Goal: Information Seeking & Learning: Learn about a topic

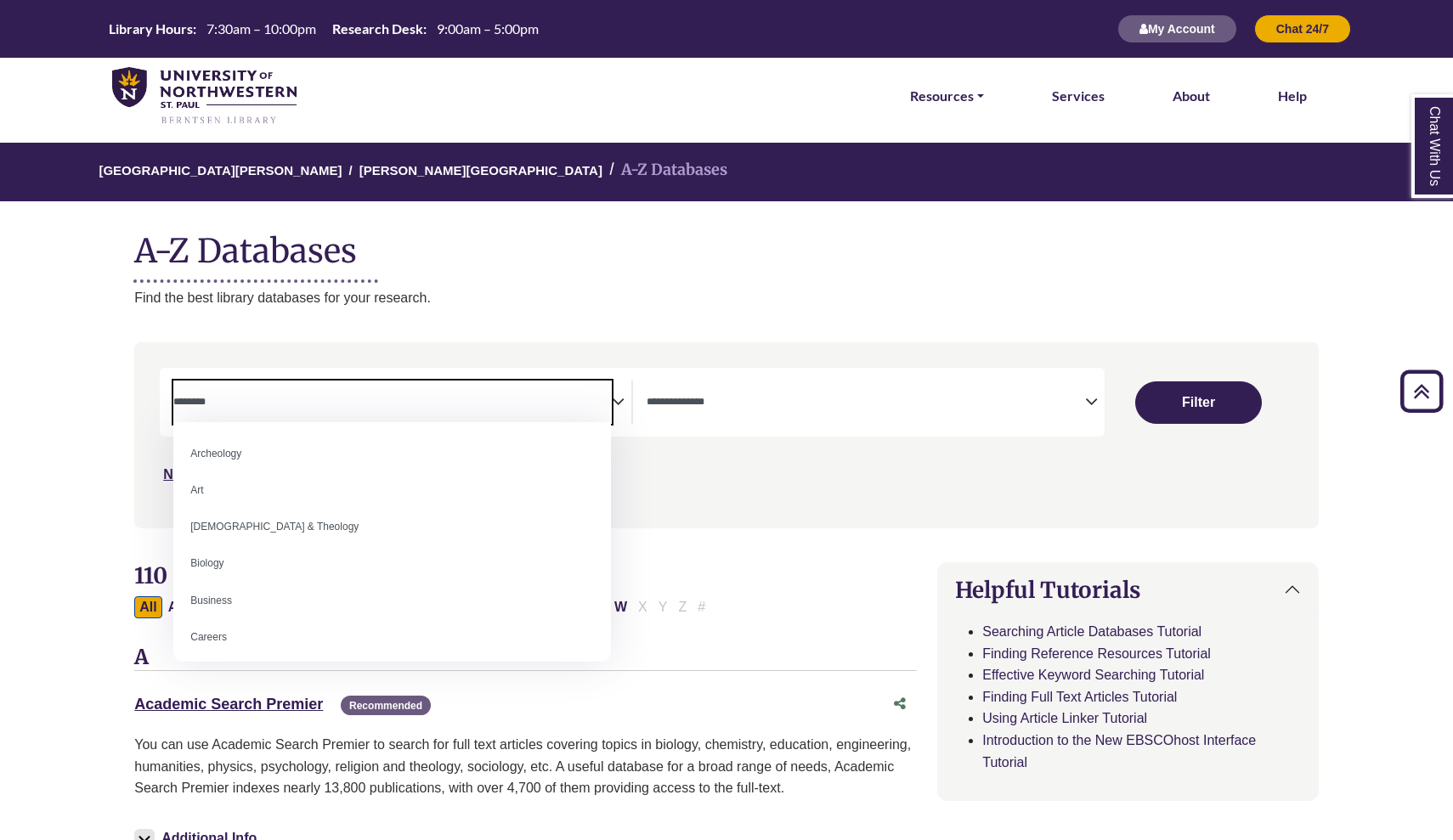
select select "Database Subject Filter"
select select "Database Types Filter"
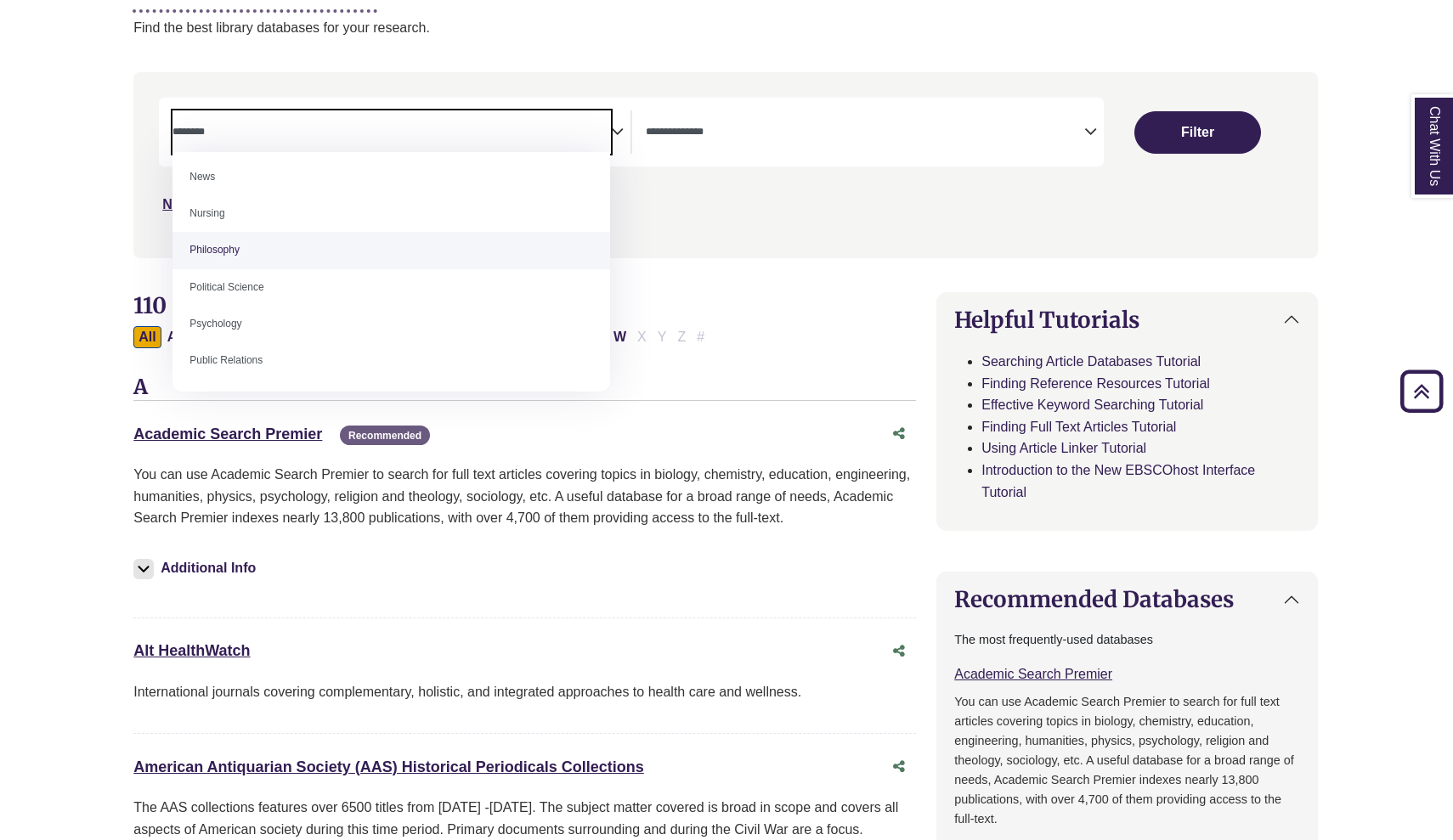
scroll to position [1252, 0]
select select "*****"
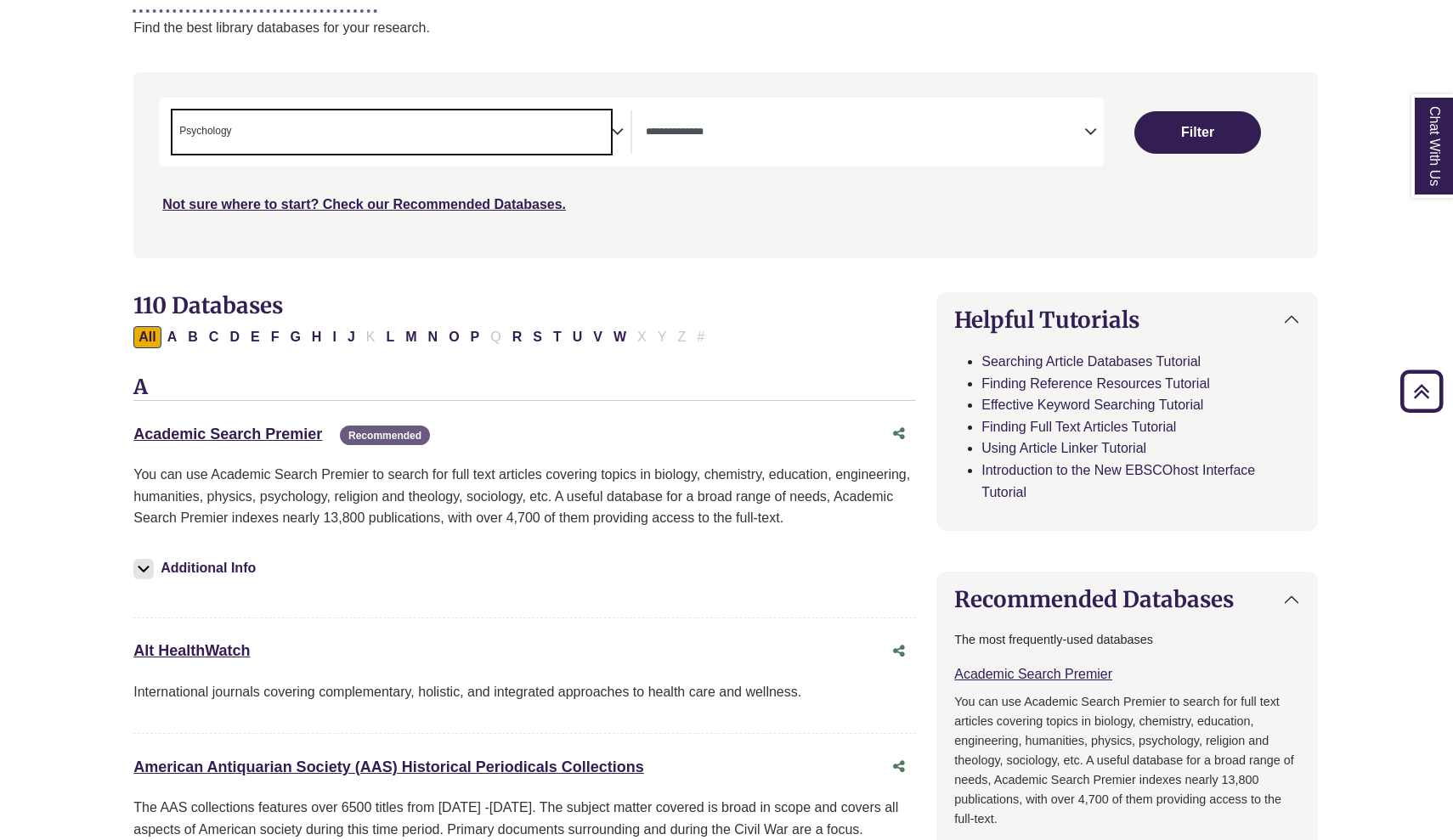
scroll to position [597, 0]
click at [1093, 122] on icon "Search filters" at bounding box center [1090, 129] width 13 height 26
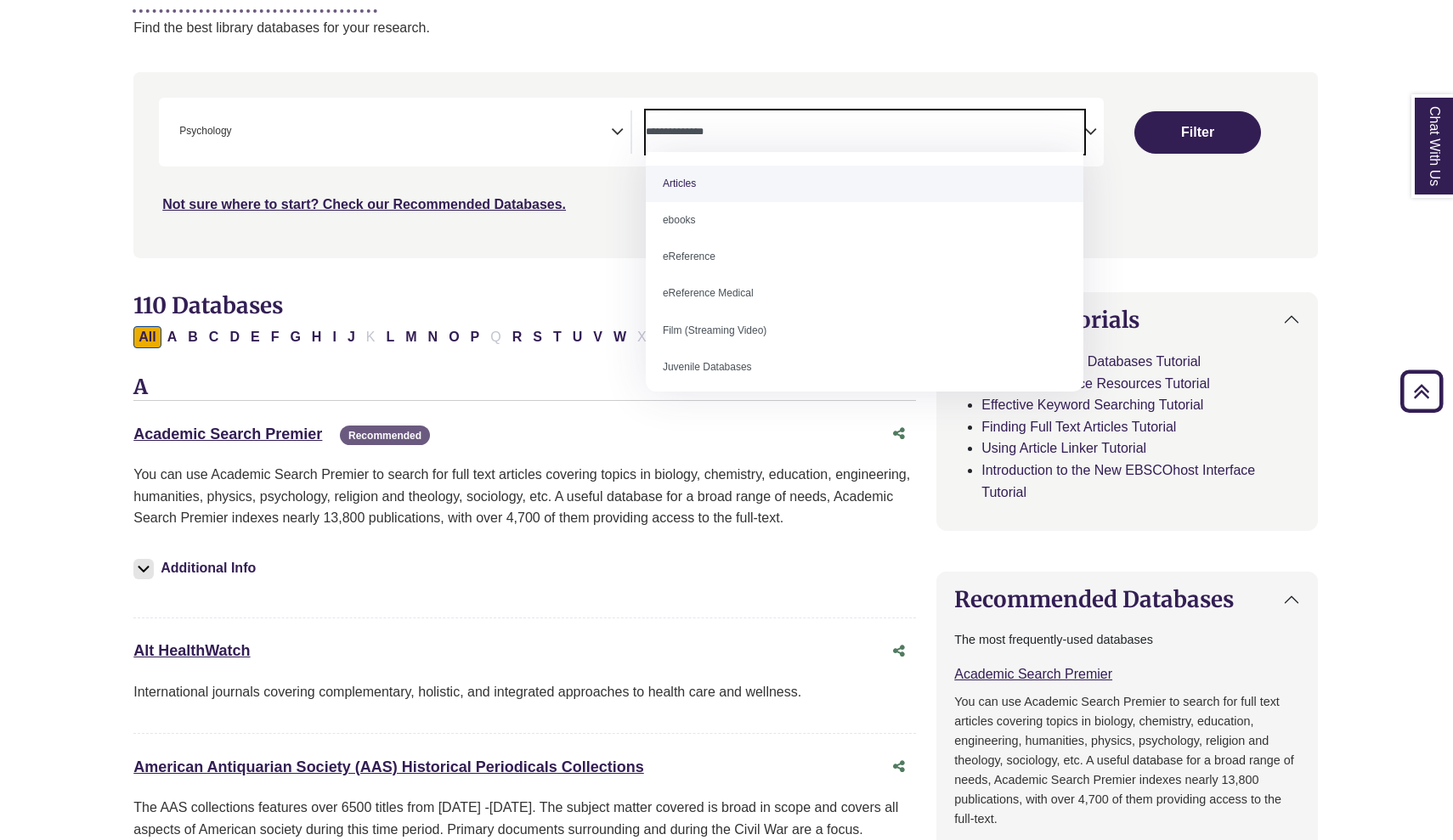
scroll to position [324, 1]
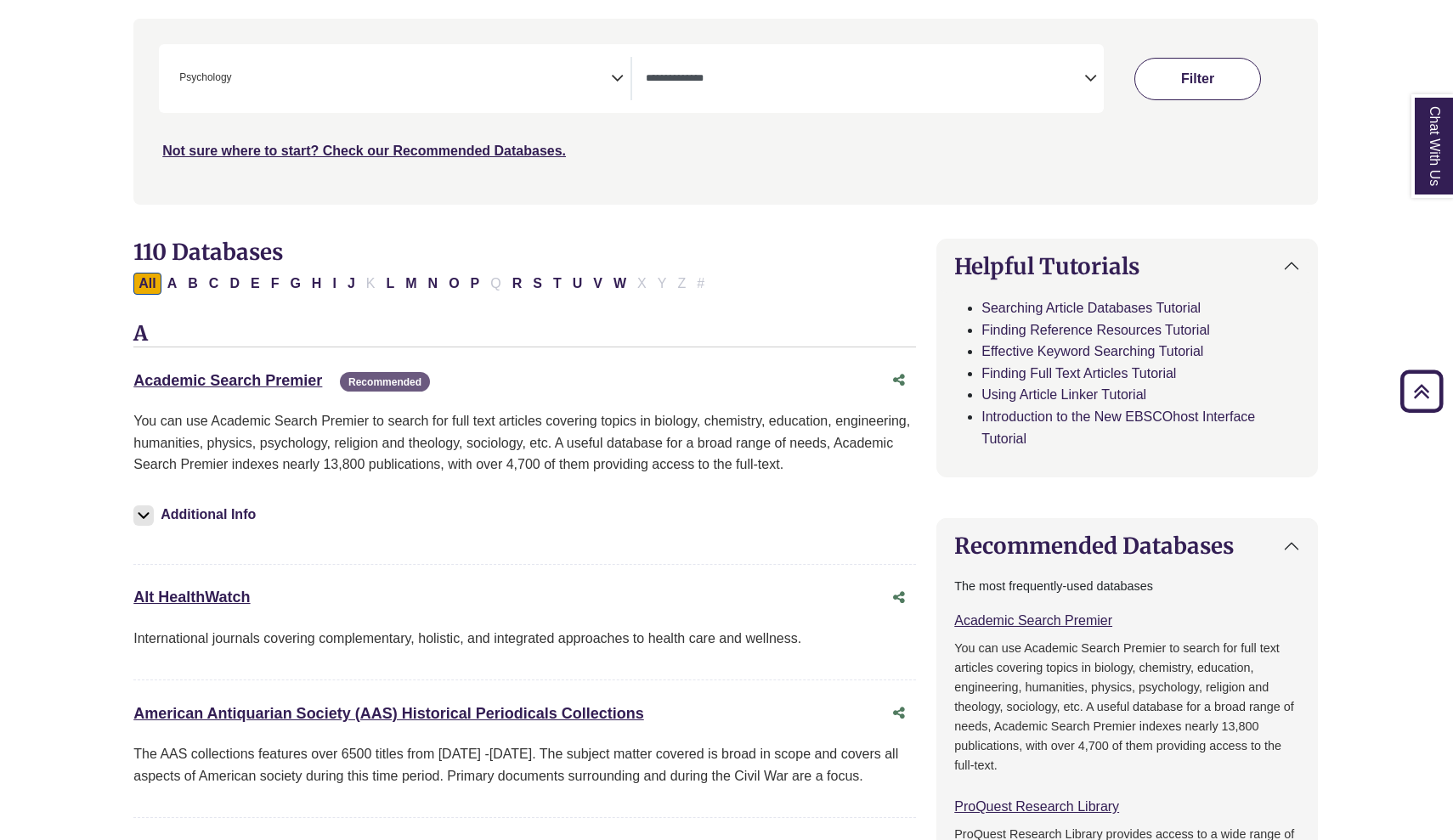
click at [1215, 63] on button "Filter" at bounding box center [1196, 78] width 127 height 42
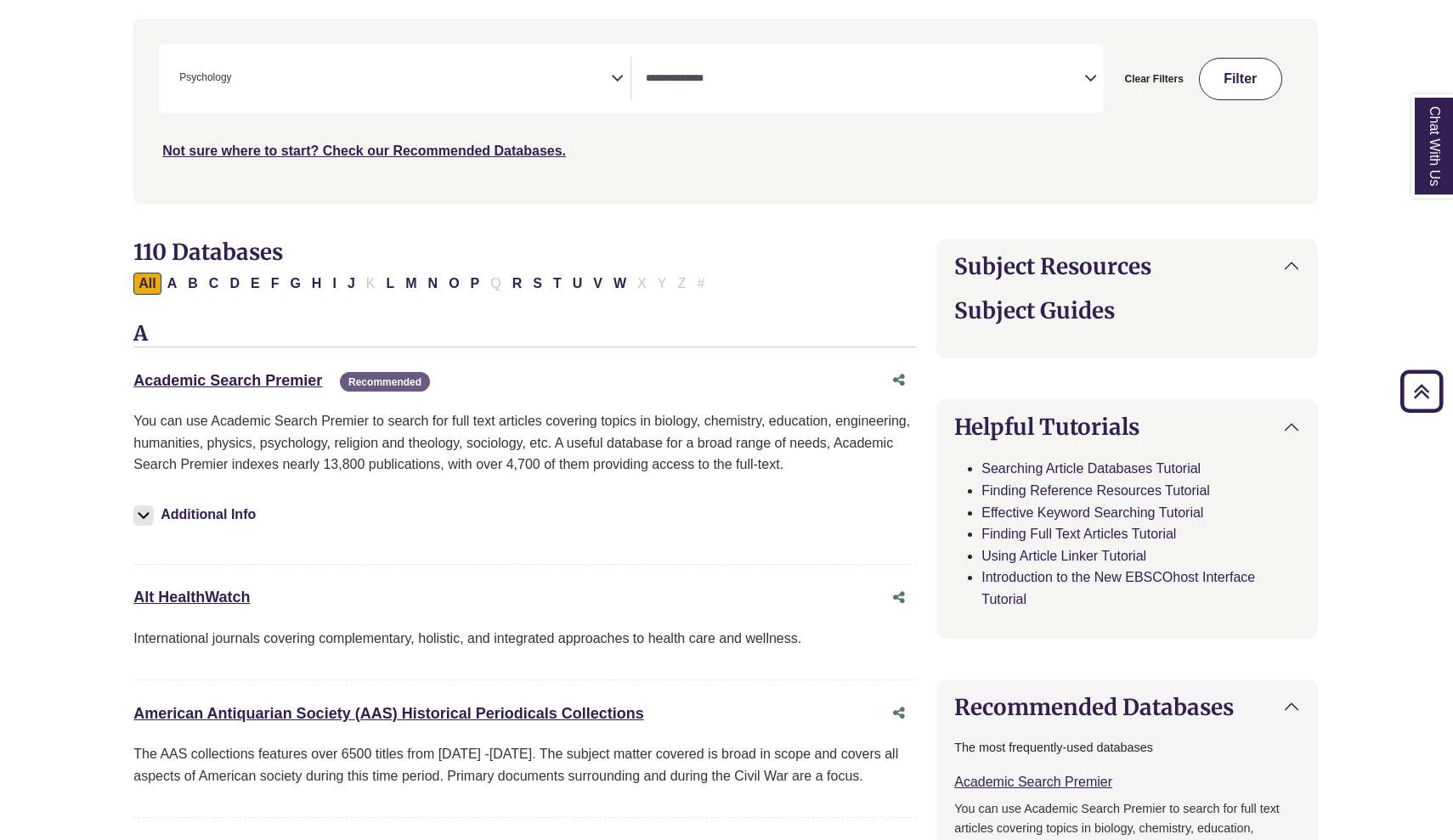
select select "Database Types Filter"
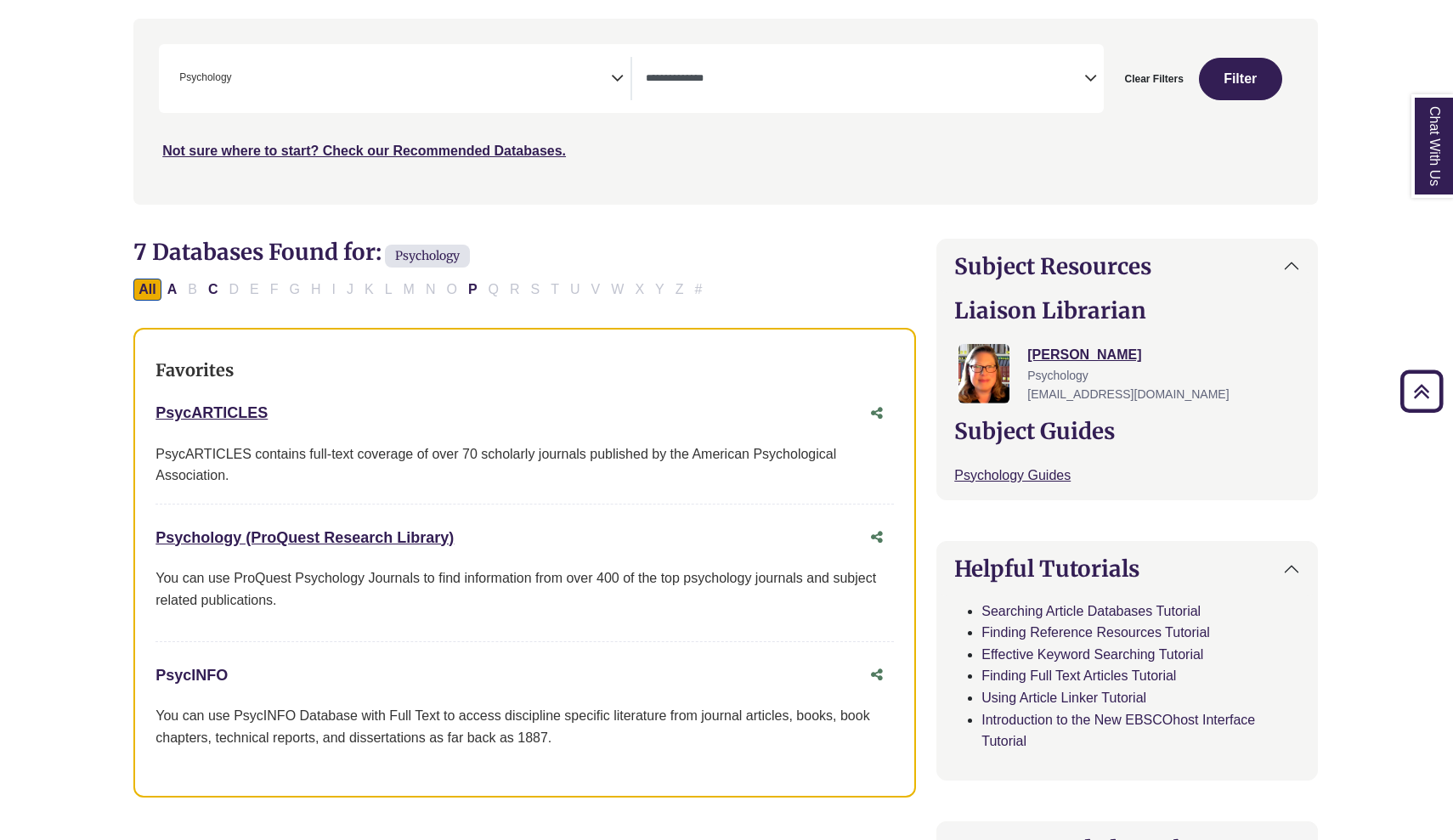
click at [195, 672] on link "PsycINFO This link opens in a new window" at bounding box center [192, 676] width 72 height 17
click at [213, 405] on link "PsycARTICLES This link opens in a new window" at bounding box center [212, 413] width 112 height 17
click at [381, 535] on link "Psychology (ProQuest Research Library) This link opens in a new window" at bounding box center [305, 538] width 298 height 17
click at [185, 674] on link "PsycINFO This link opens in a new window" at bounding box center [192, 676] width 72 height 17
